Goal: Obtain resource: Download file/media

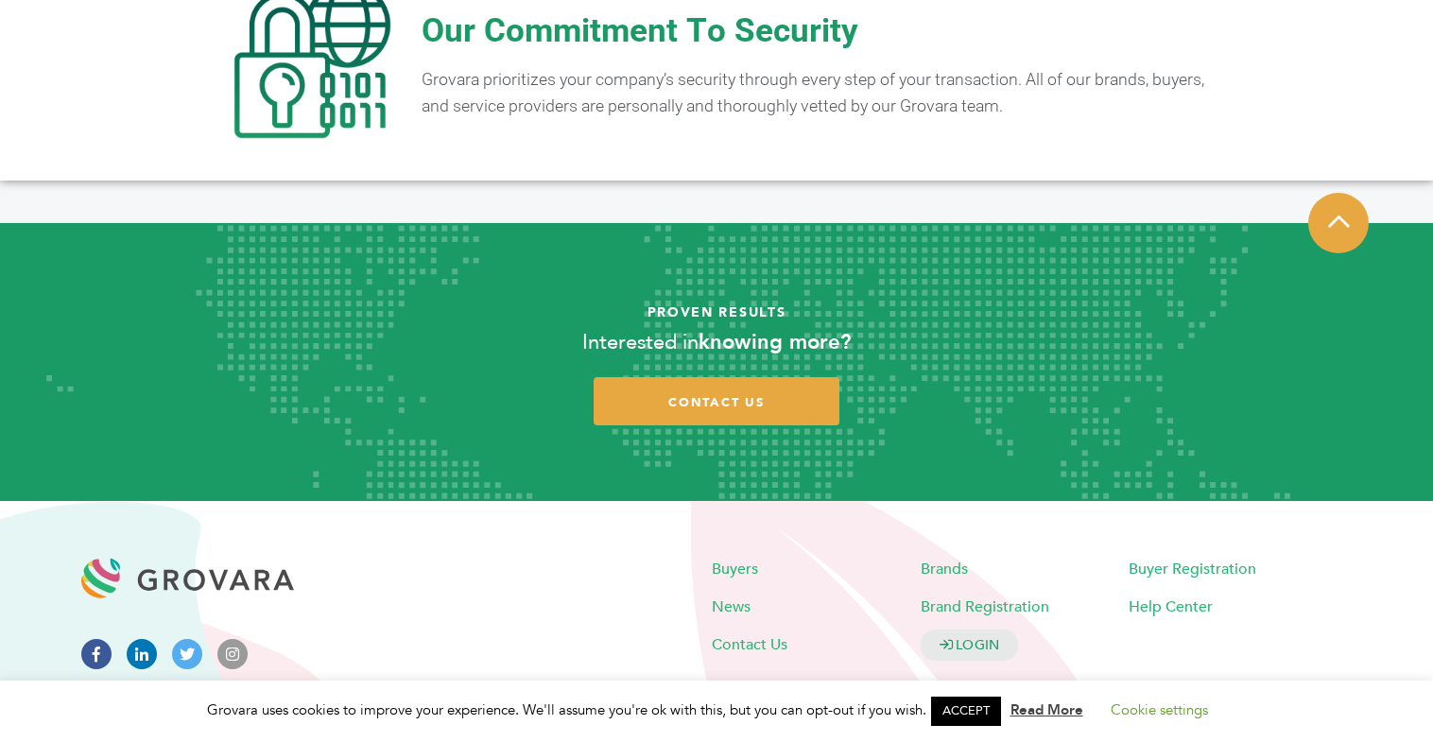
scroll to position [3728, 0]
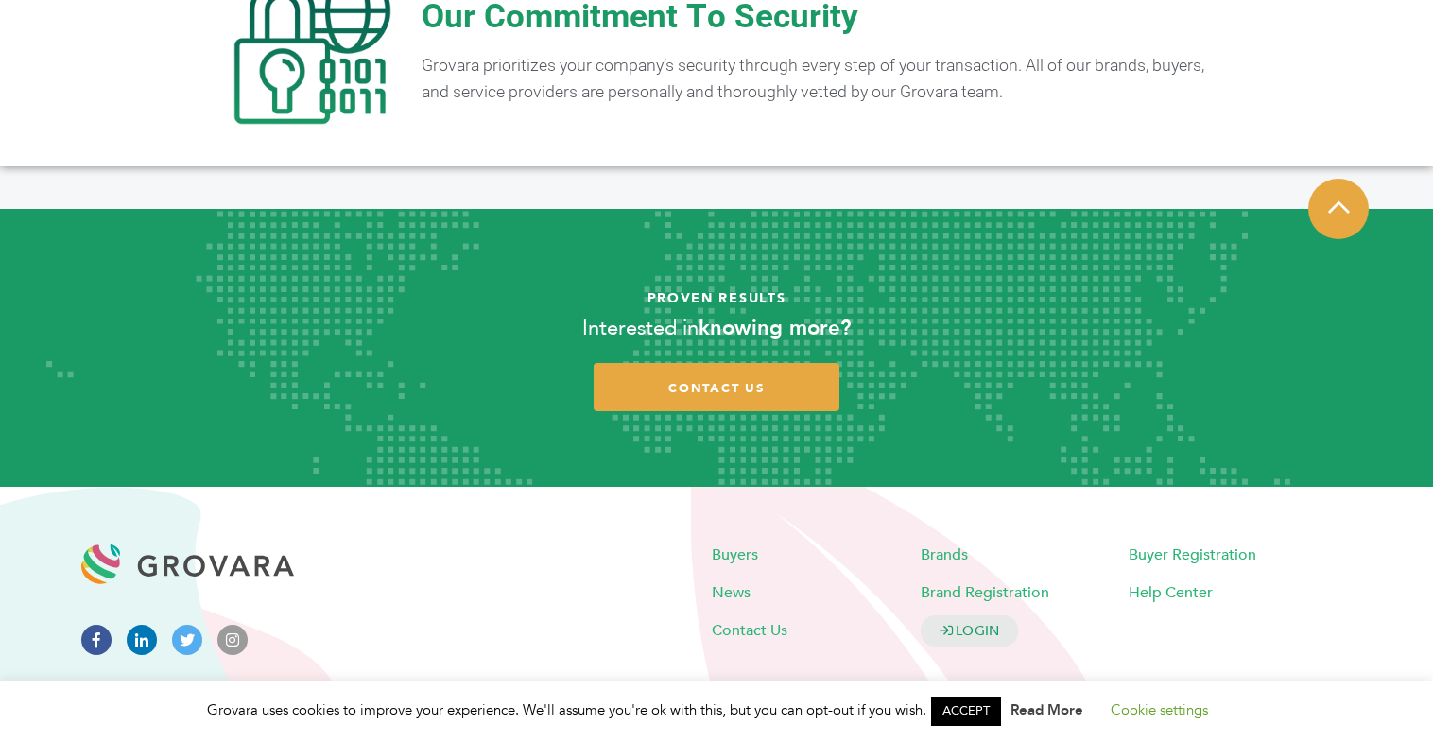
click at [135, 625] on icon at bounding box center [142, 640] width 30 height 30
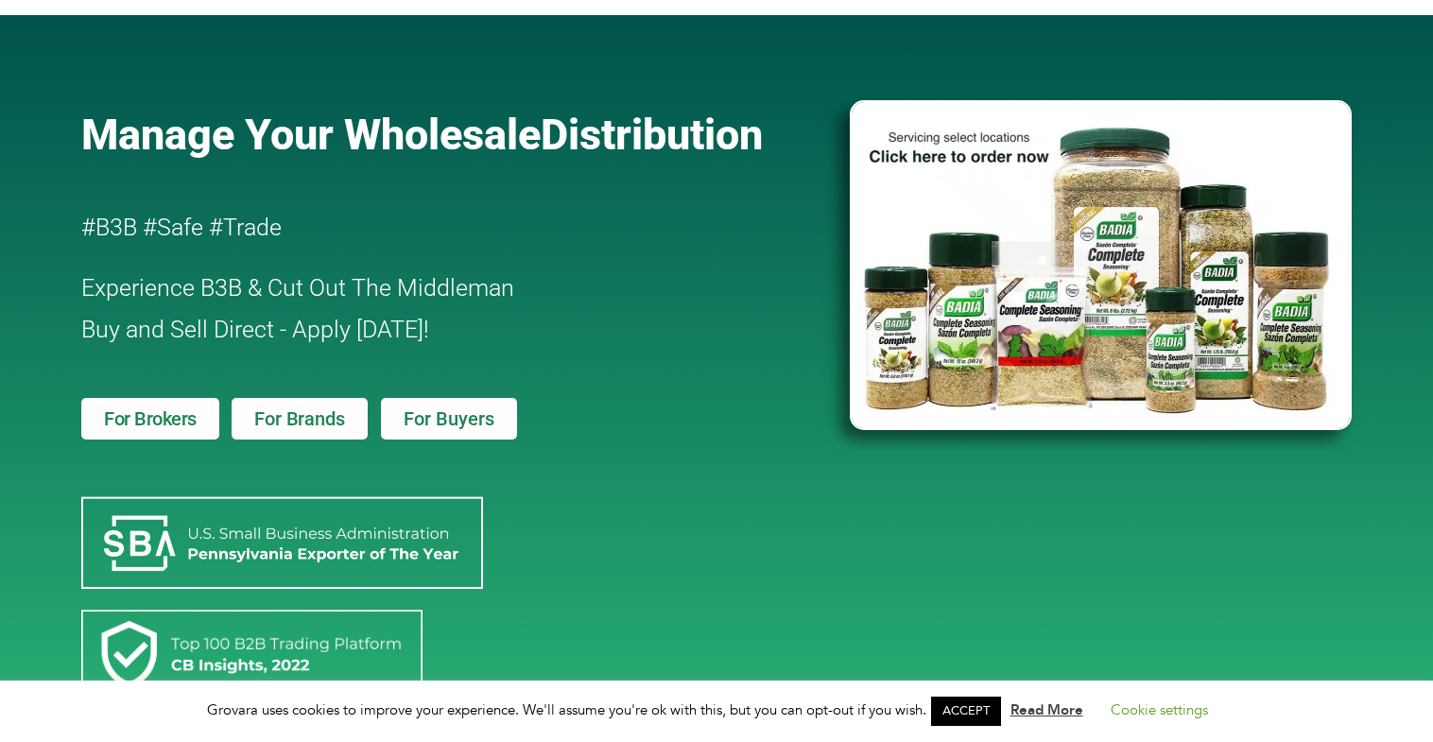
scroll to position [0, 0]
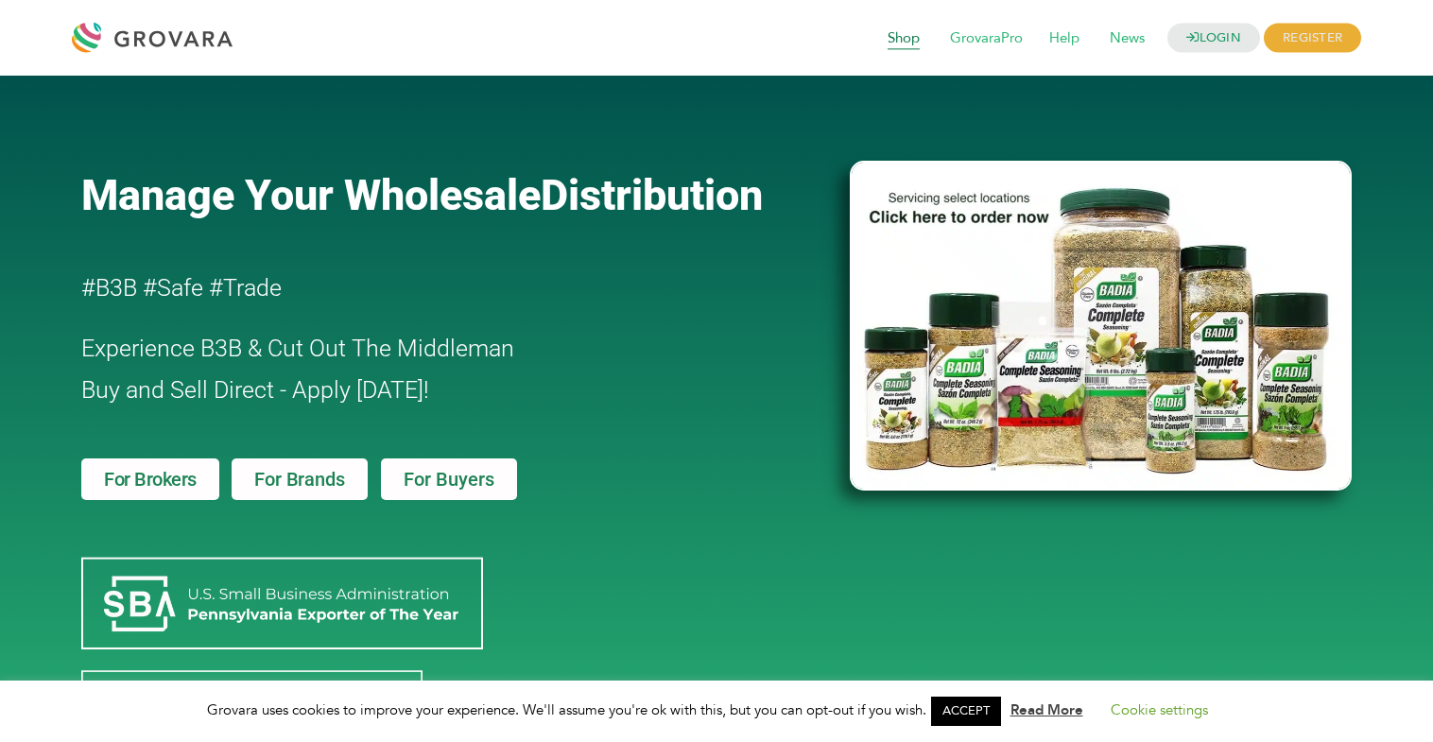
click at [905, 42] on span "Shop" at bounding box center [904, 39] width 59 height 36
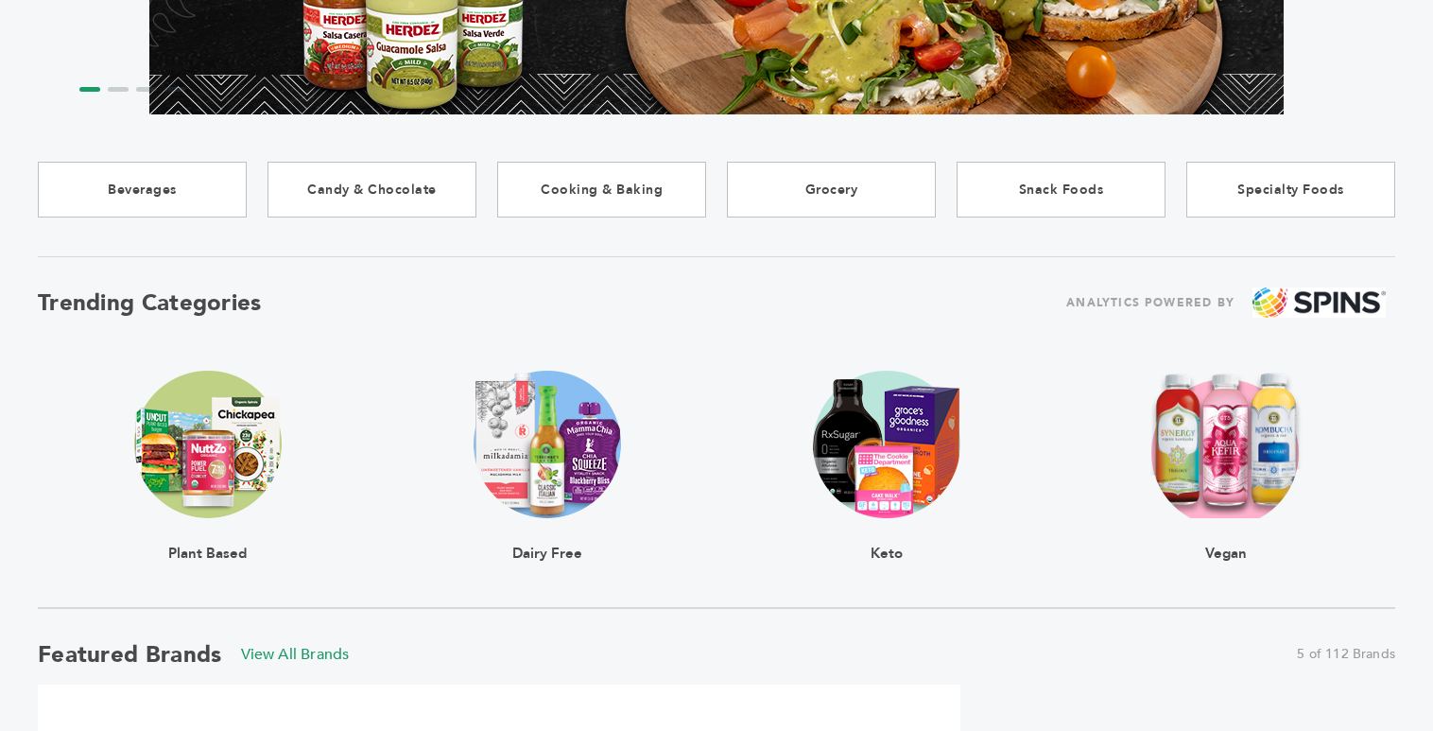
scroll to position [384, 0]
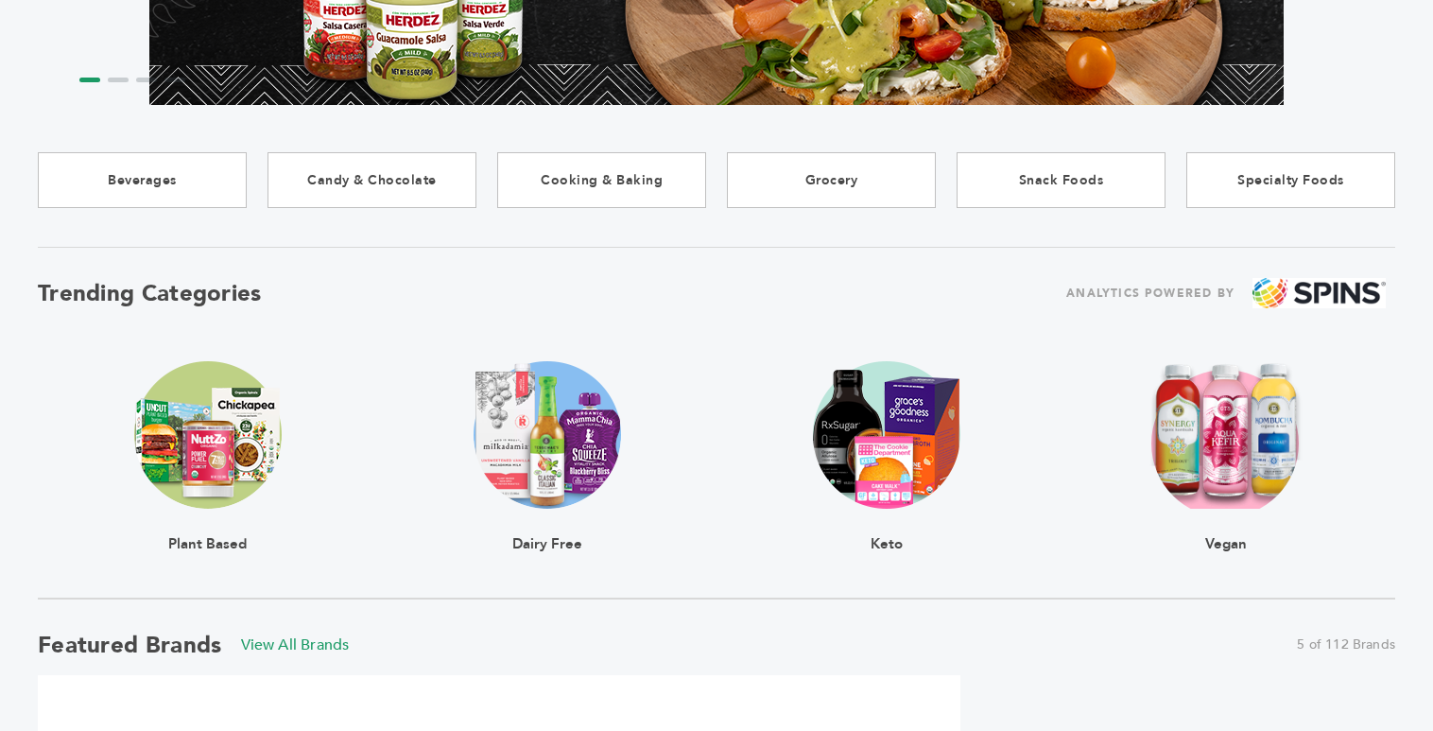
click at [191, 416] on img at bounding box center [207, 434] width 147 height 147
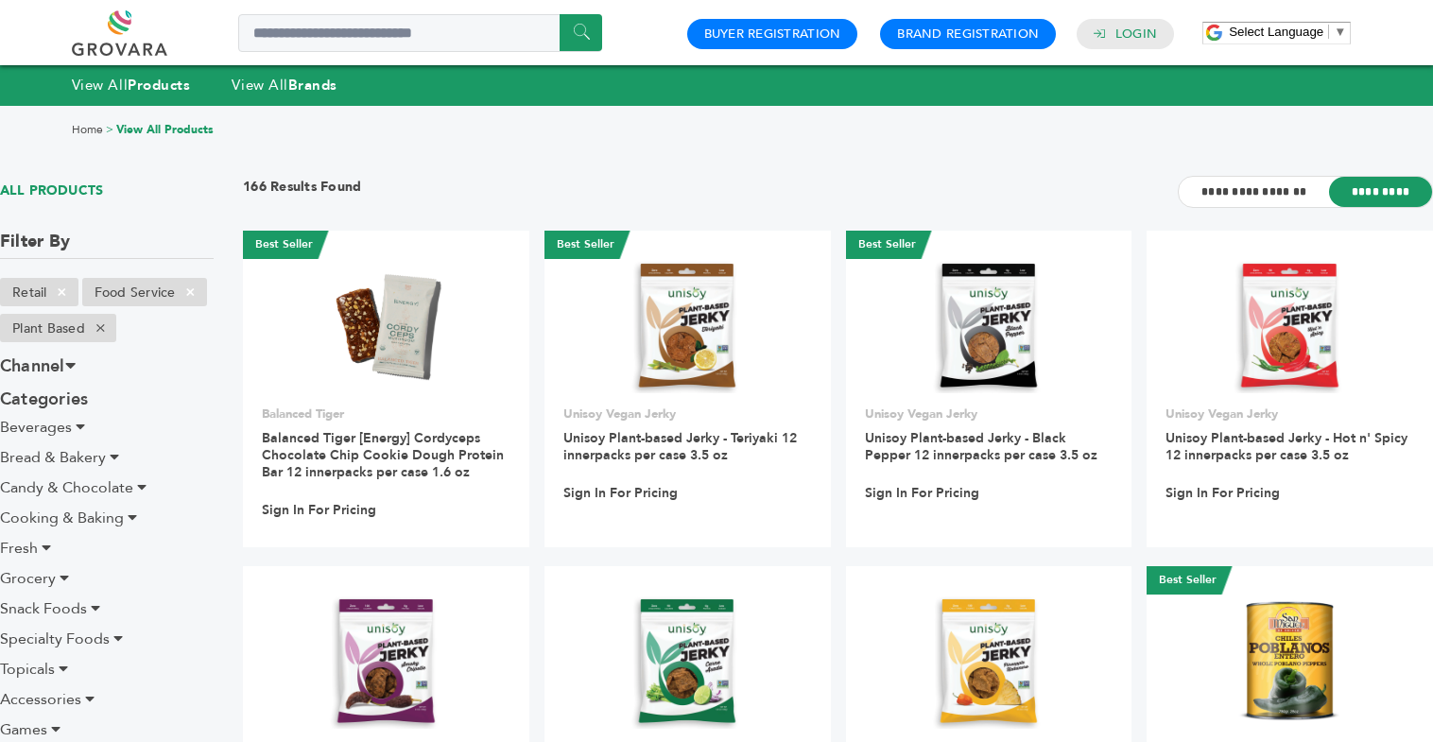
click at [174, 127] on link "View All Products" at bounding box center [164, 129] width 97 height 15
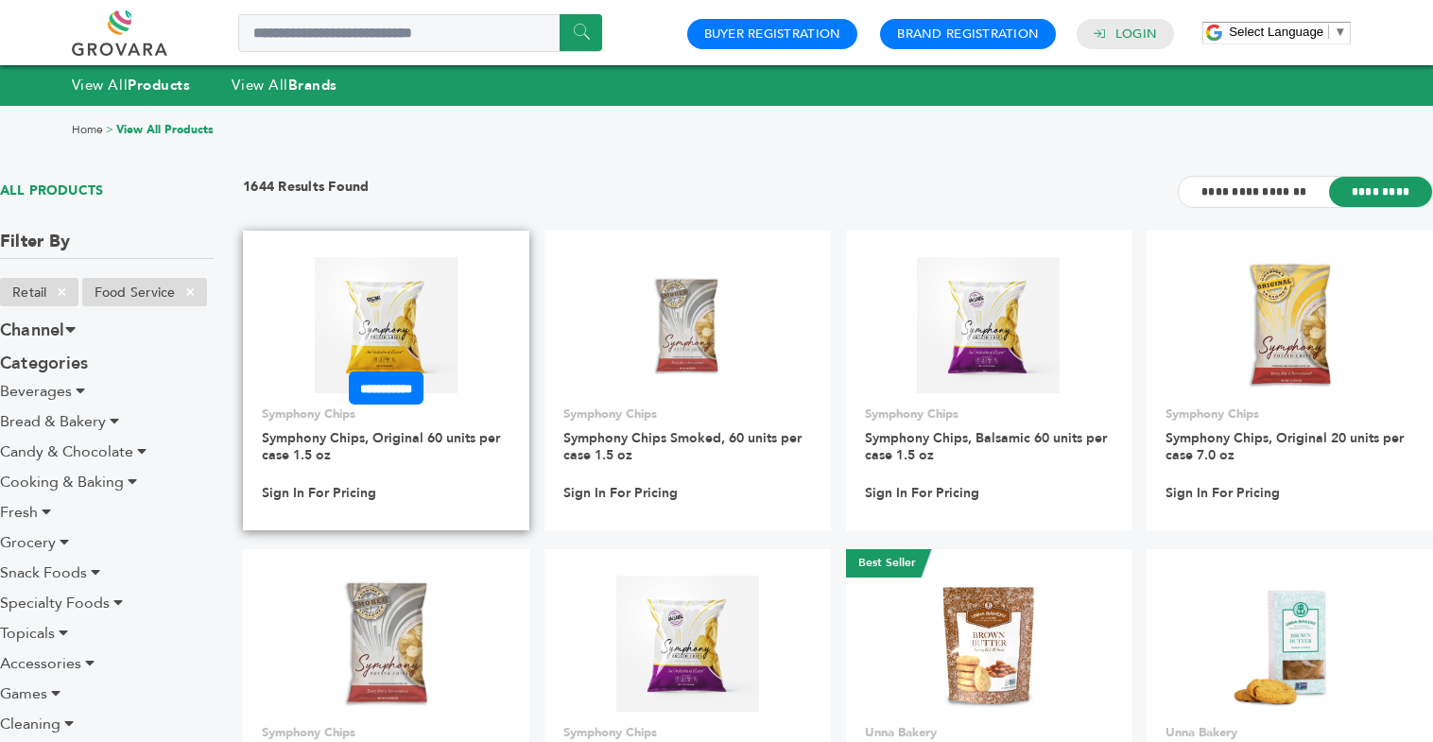
click at [400, 342] on img at bounding box center [386, 325] width 143 height 136
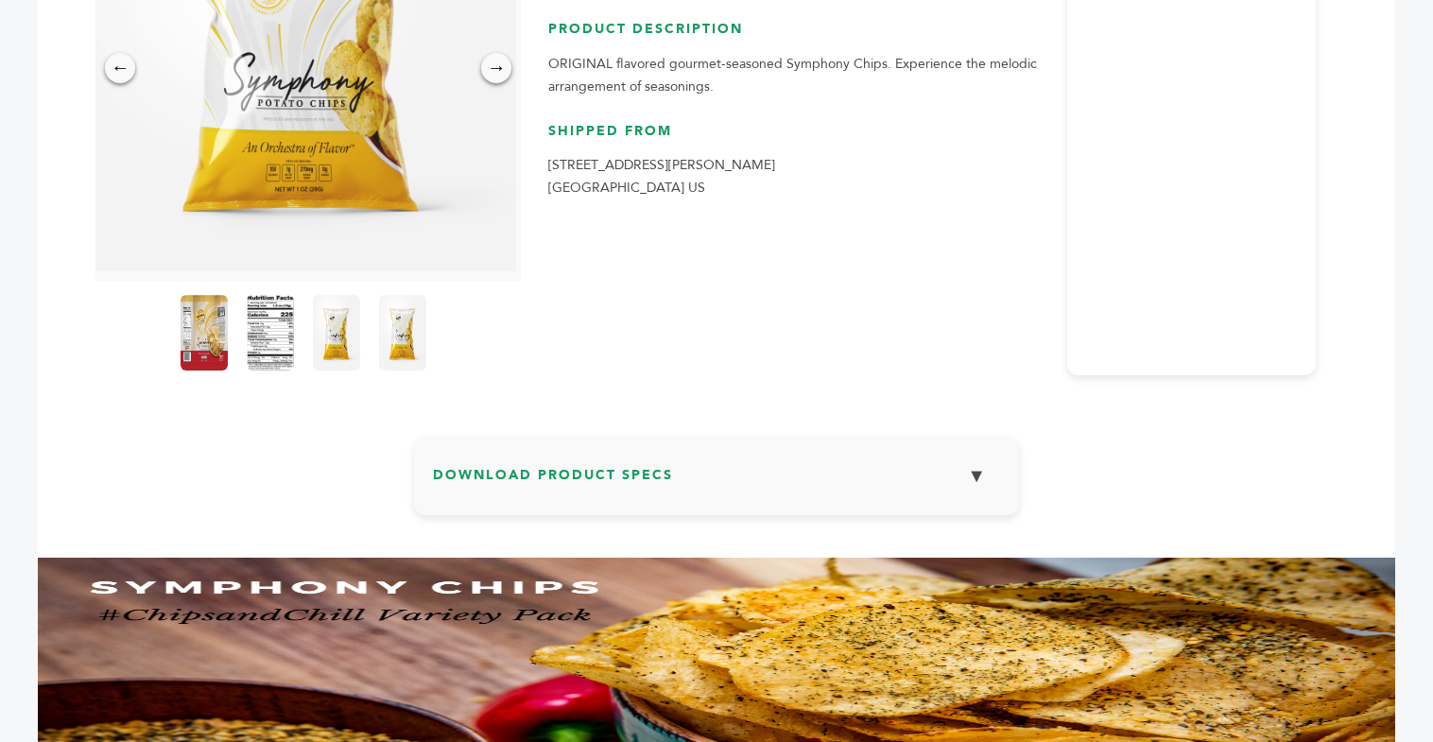
scroll to position [338, 0]
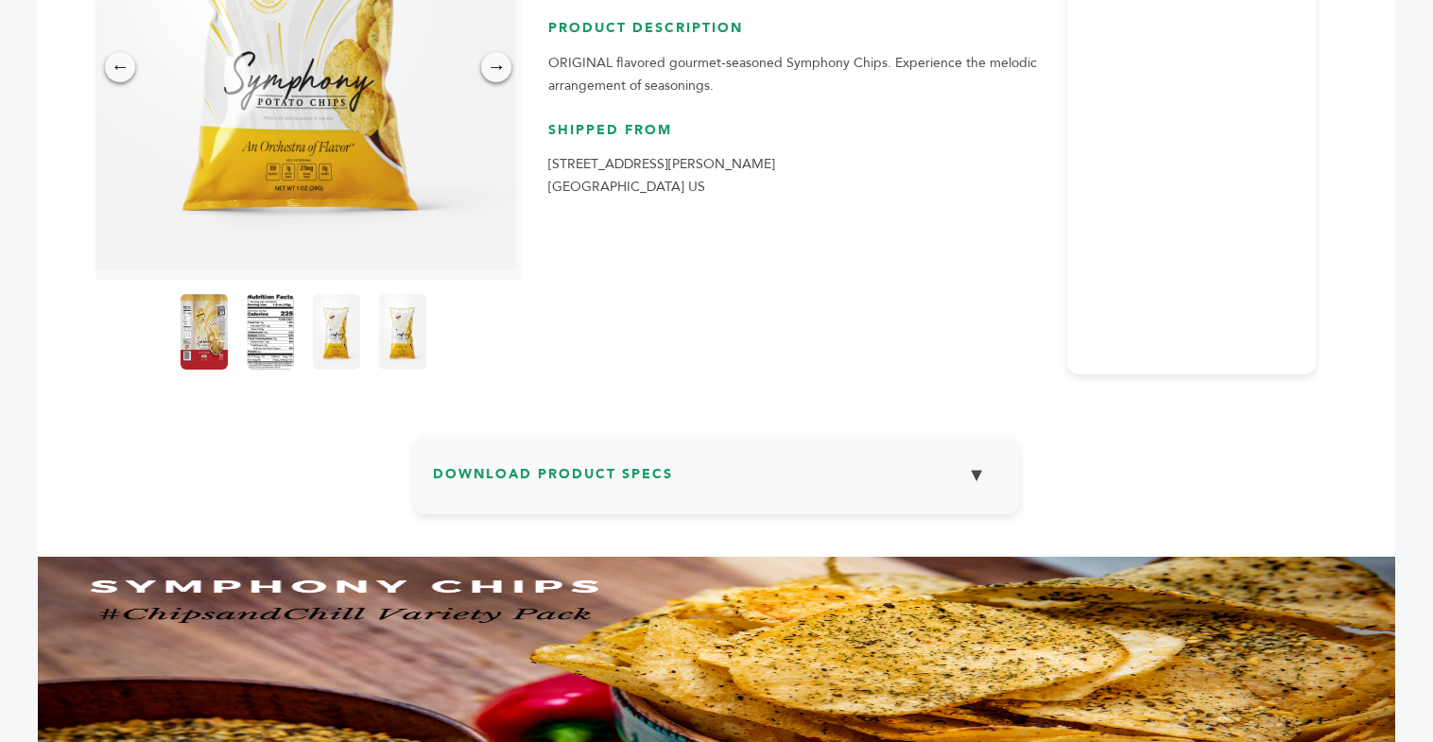
click at [549, 482] on h3 "Download Product Specs ▼" at bounding box center [716, 482] width 567 height 55
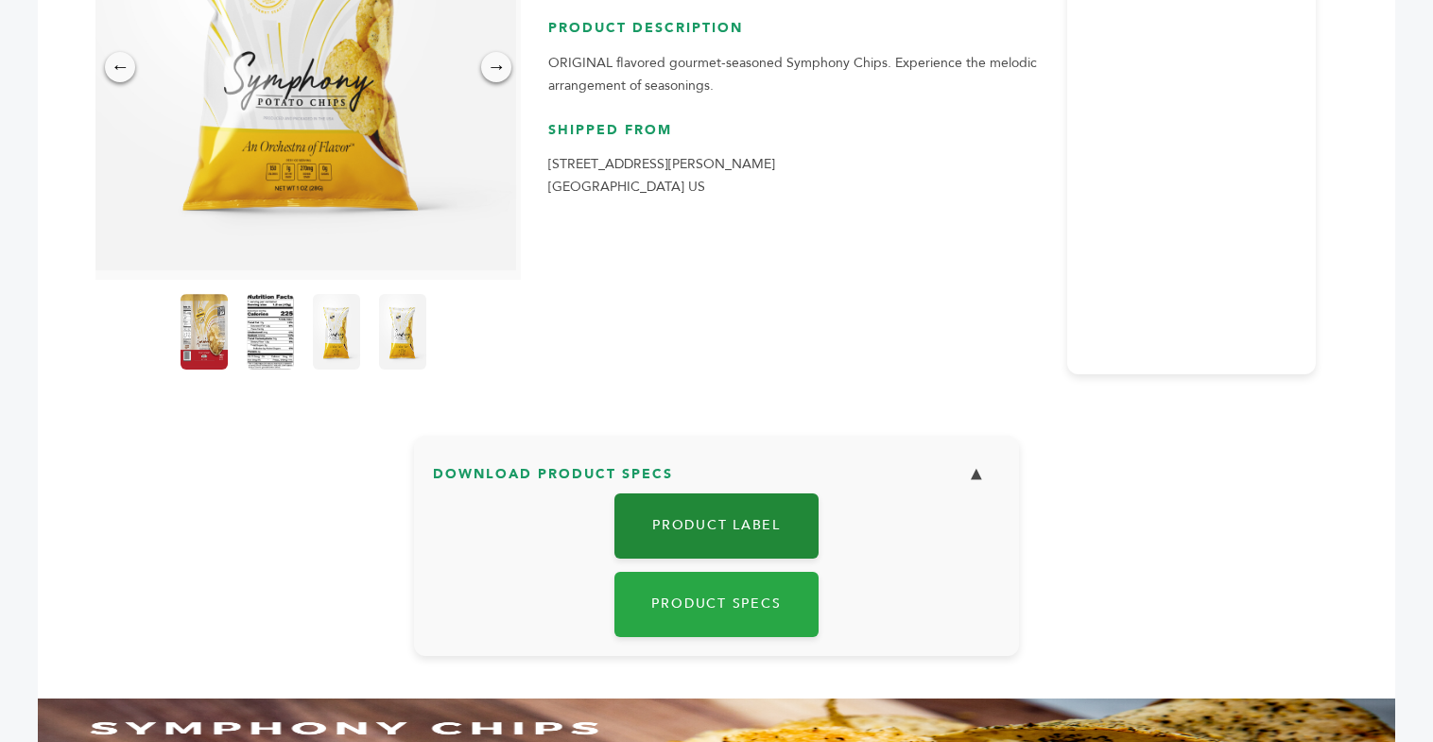
click at [667, 518] on link "Product Label" at bounding box center [717, 526] width 204 height 65
click at [742, 534] on link "Product Label" at bounding box center [717, 526] width 204 height 65
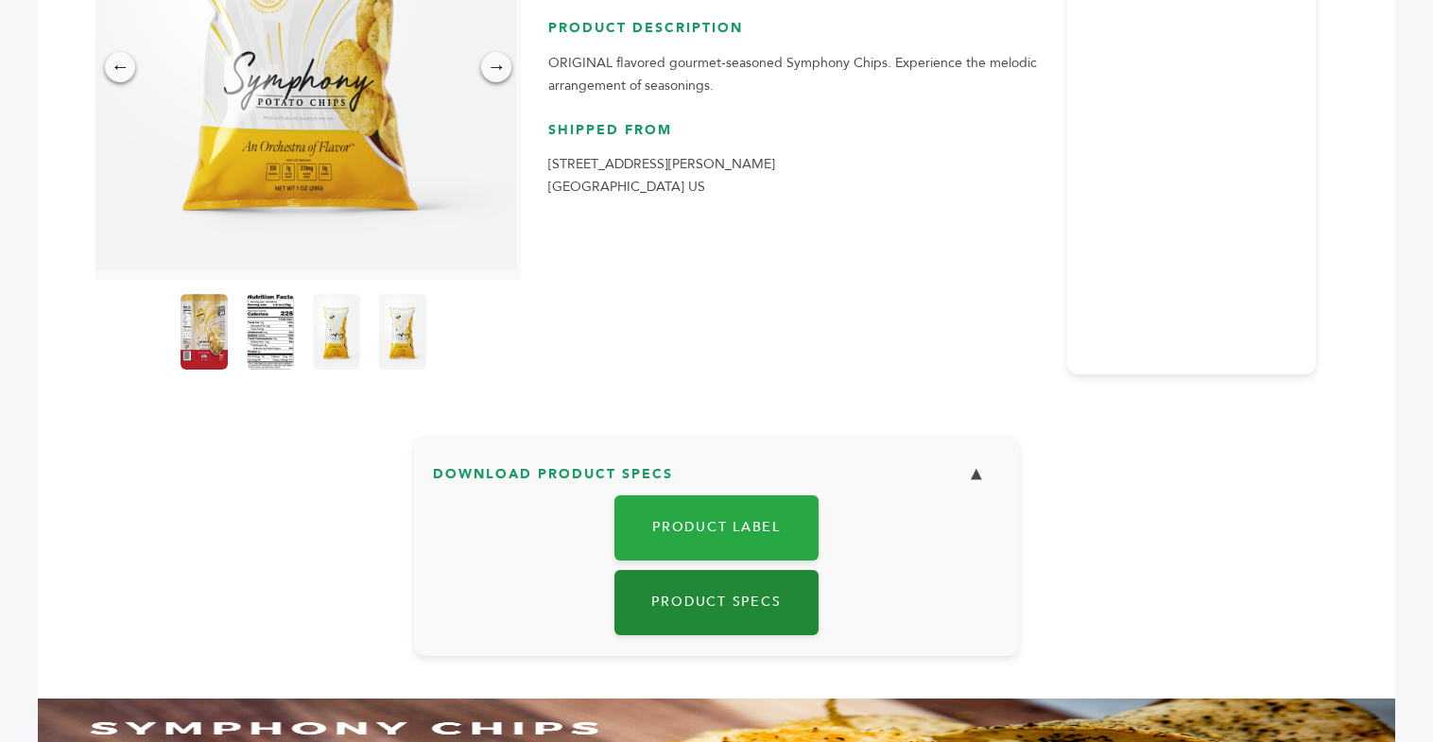
click at [706, 599] on link "Product Specs" at bounding box center [717, 602] width 204 height 65
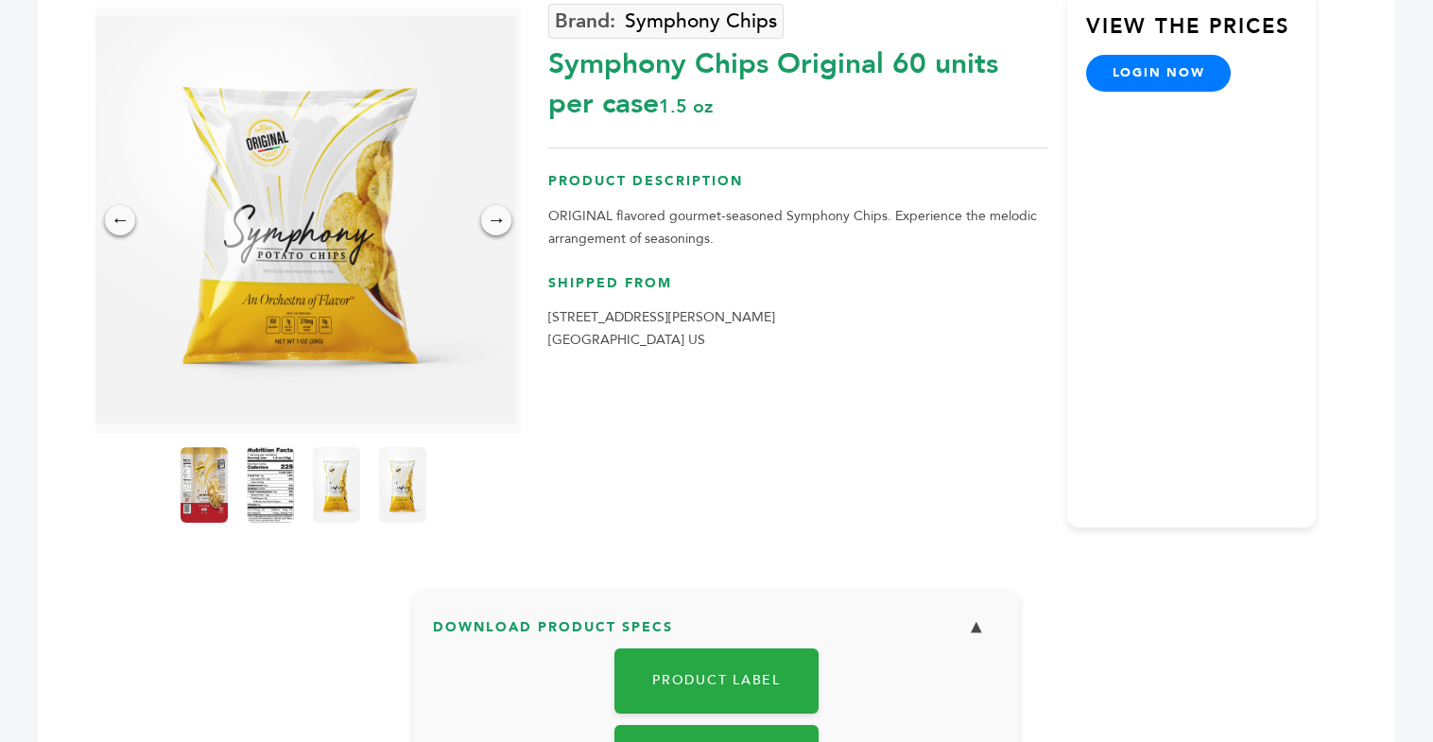
scroll to position [0, 0]
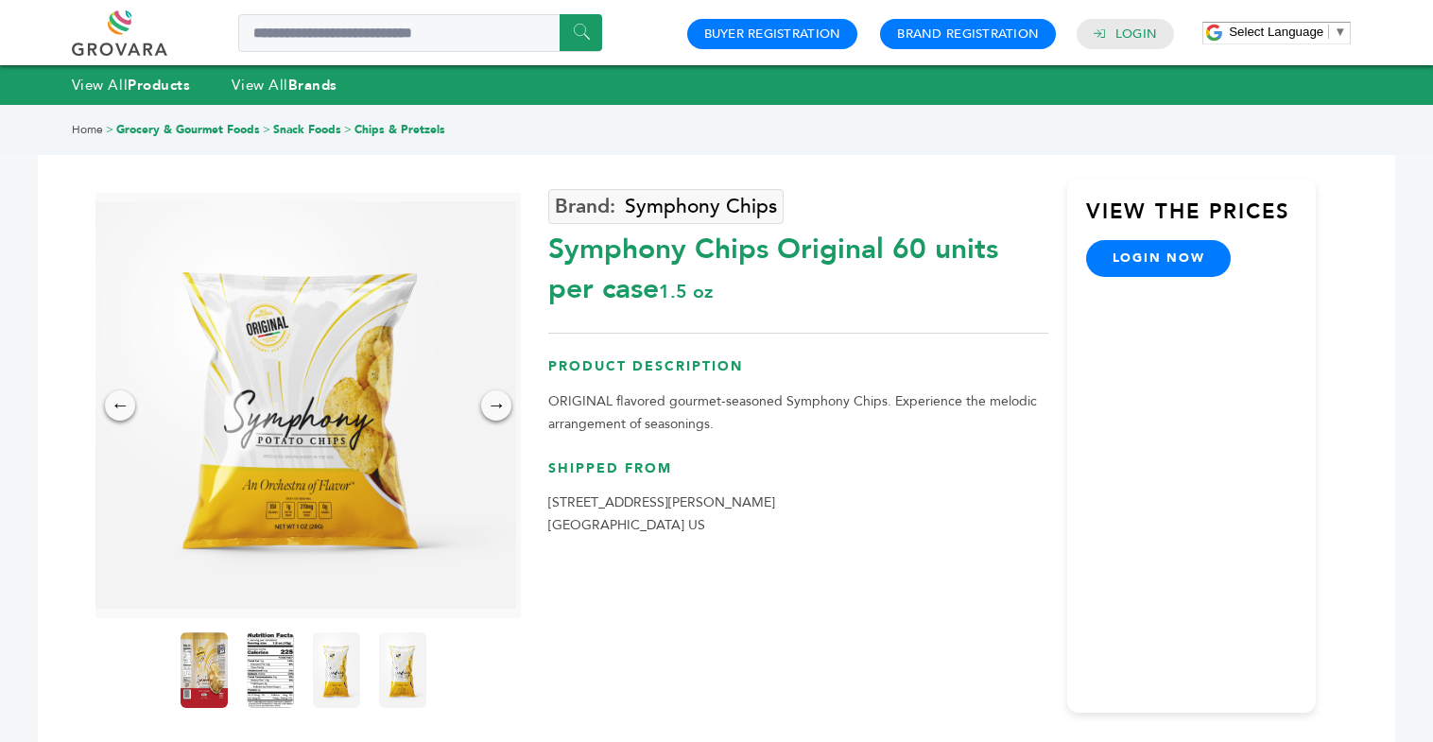
click at [169, 128] on link "Grocery & Gourmet Foods" at bounding box center [188, 129] width 144 height 15
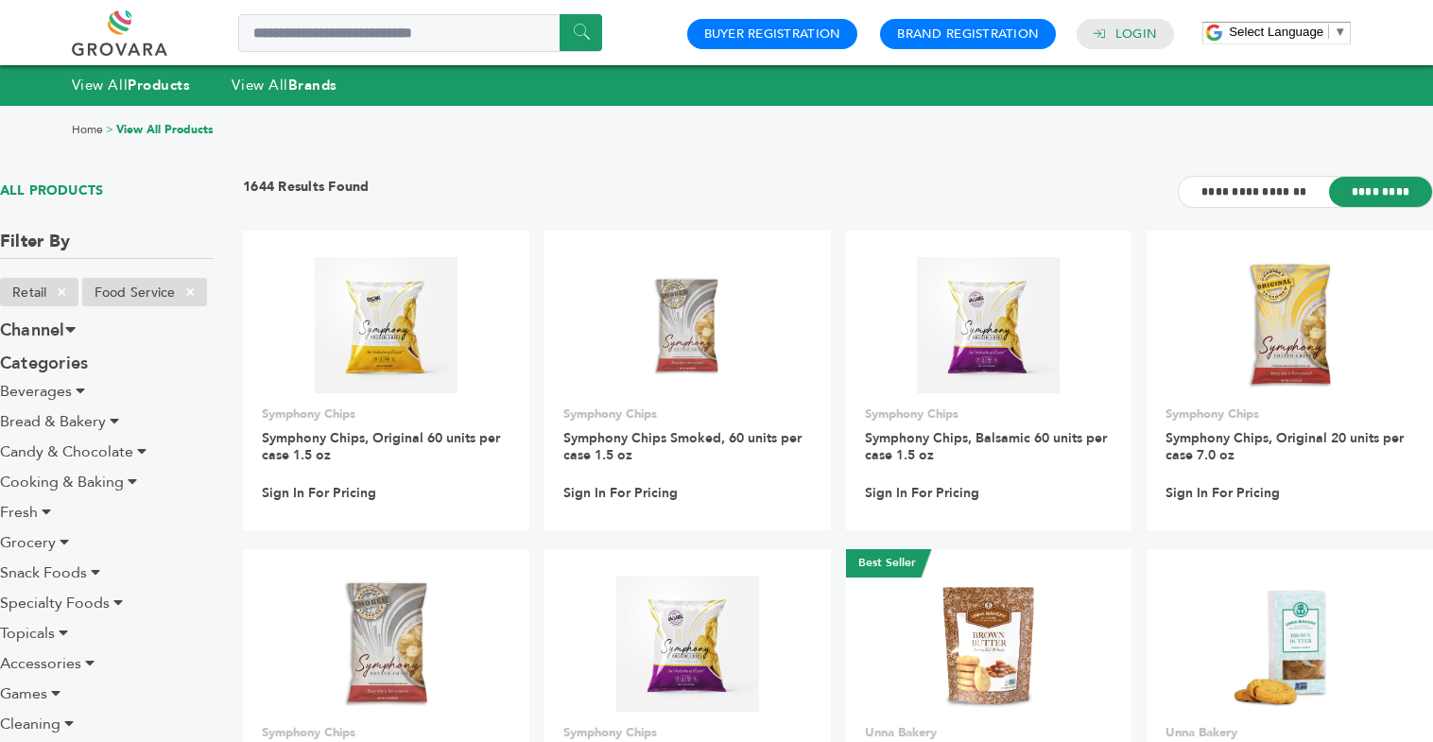
click at [169, 128] on link "View All Products" at bounding box center [164, 129] width 97 height 15
